Goal: Check status: Check status

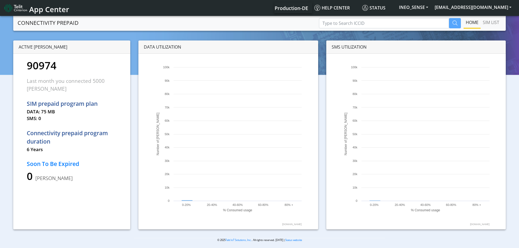
click at [345, 28] on div at bounding box center [259, 132] width 519 height 235
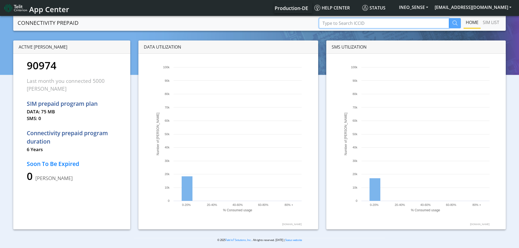
click at [351, 24] on input "Type to Search ICCID" at bounding box center [384, 23] width 130 height 10
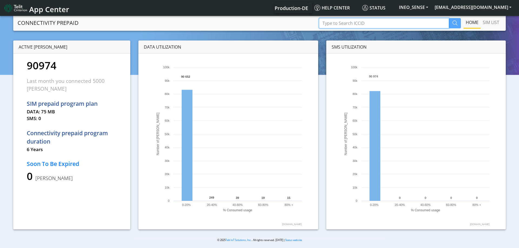
paste input "89358151000028839051"
type input "89358151000028839051"
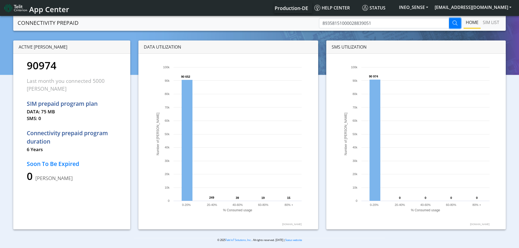
click at [451, 21] on button "button" at bounding box center [455, 23] width 12 height 10
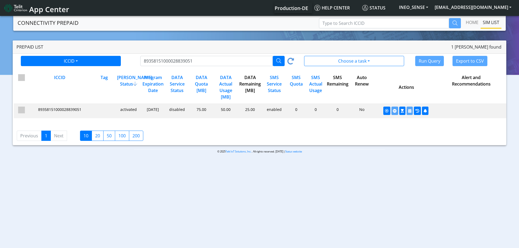
click at [180, 111] on div "disabled" at bounding box center [176, 111] width 24 height 8
click at [160, 62] on input "89358151000028839051" at bounding box center [206, 61] width 133 height 10
paste input "36"
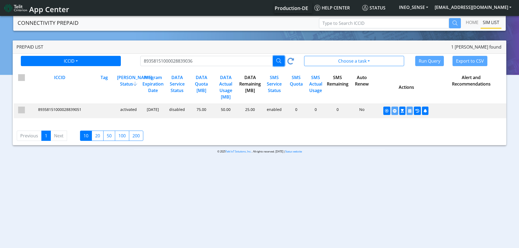
click at [276, 62] on icon "button" at bounding box center [278, 60] width 5 height 5
click at [182, 59] on input "89358151000028839036" at bounding box center [206, 61] width 133 height 10
paste input "51"
type input "89358151000028839051"
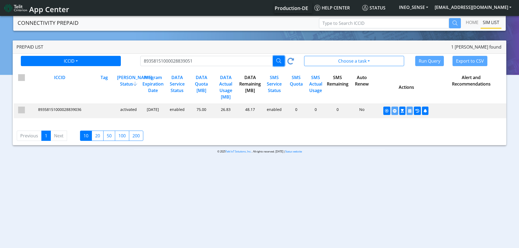
click at [277, 61] on icon "button" at bounding box center [278, 60] width 5 height 5
click at [415, 112] on button "button" at bounding box center [417, 111] width 7 height 8
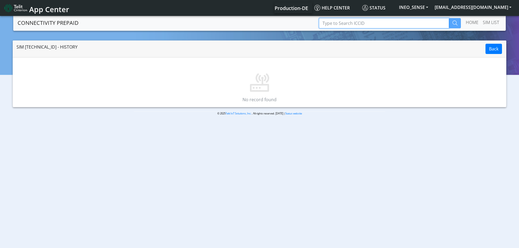
drag, startPoint x: 330, startPoint y: 23, endPoint x: 354, endPoint y: 24, distance: 24.1
click at [331, 23] on input "Type to Search ICCID" at bounding box center [384, 23] width 130 height 10
paste input "89358151000028839051"
type input "89358151000028839051"
click at [452, 24] on icon "button" at bounding box center [454, 23] width 5 height 5
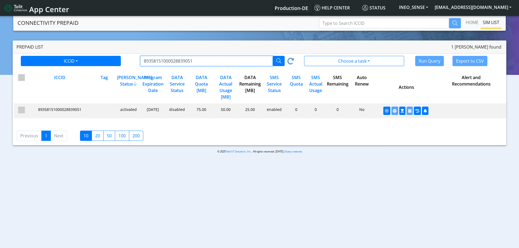
click at [207, 56] on input "89358151000028839051" at bounding box center [206, 61] width 133 height 10
paste input "36"
click at [281, 62] on button "button" at bounding box center [279, 61] width 12 height 10
click at [223, 65] on input "89358151000028839036" at bounding box center [206, 61] width 133 height 10
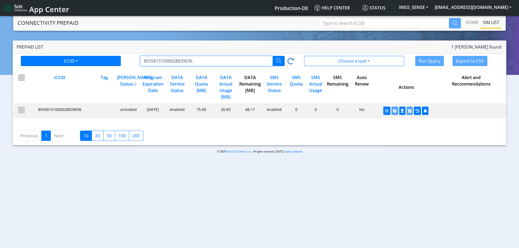
click at [223, 65] on input "89358151000028839036" at bounding box center [206, 61] width 133 height 10
paste input "51"
type input "89358151000028839051"
click at [277, 63] on button "button" at bounding box center [279, 61] width 12 height 10
